Goal: Find specific page/section

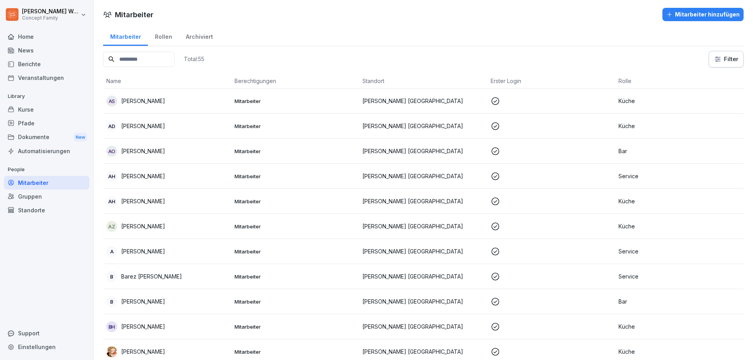
click at [34, 64] on div "Berichte" at bounding box center [46, 64] width 85 height 14
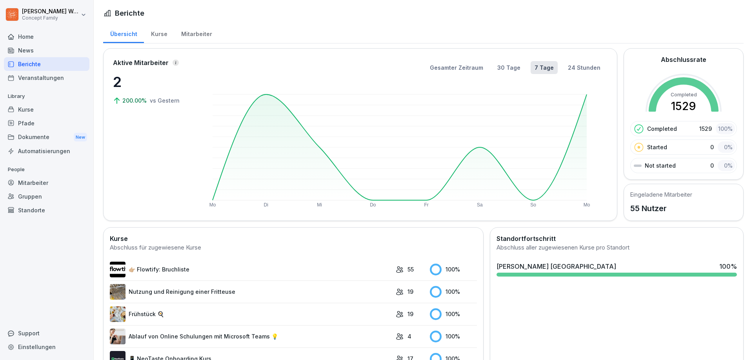
click at [198, 35] on div "Mitarbeiter" at bounding box center [196, 33] width 45 height 20
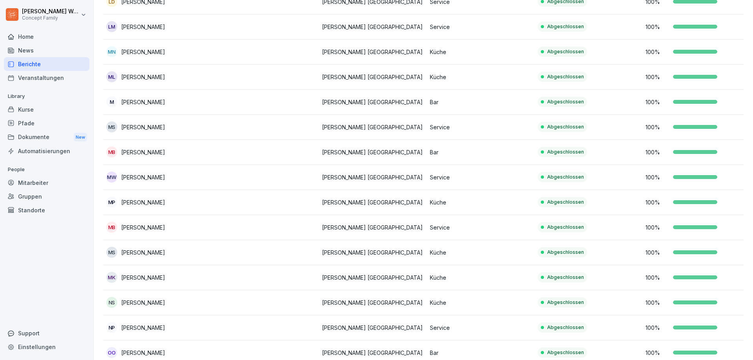
scroll to position [1126, 0]
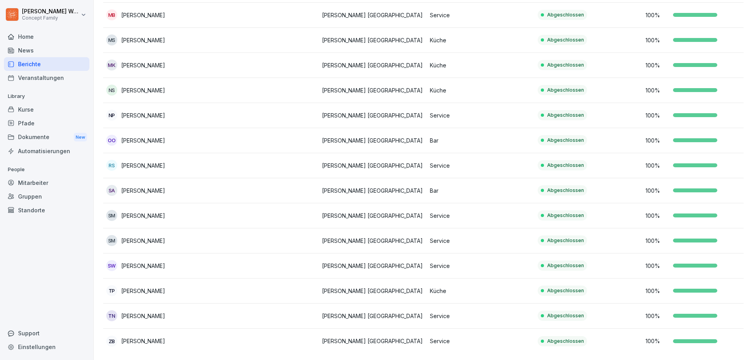
click at [136, 187] on p "[PERSON_NAME]" at bounding box center [143, 191] width 44 height 8
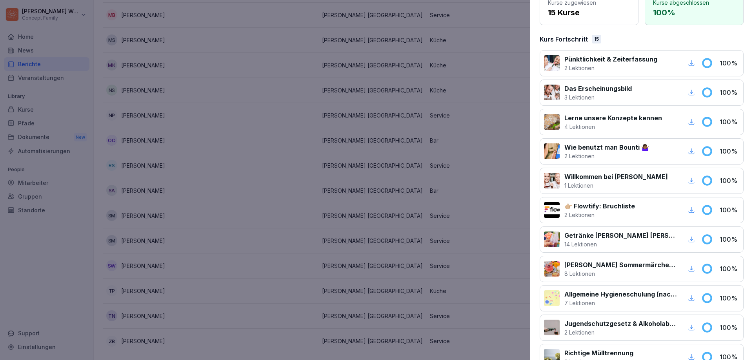
scroll to position [274, 0]
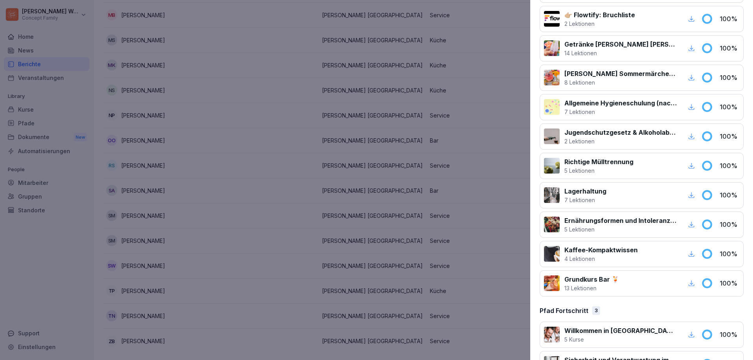
click at [688, 107] on icon "button" at bounding box center [691, 107] width 7 height 7
click at [466, 61] on div at bounding box center [376, 180] width 753 height 360
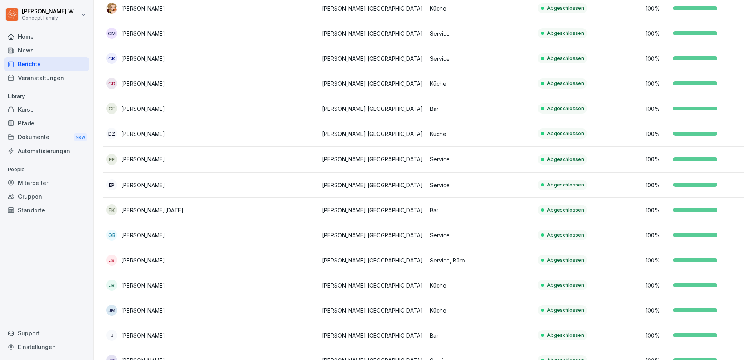
scroll to position [0, 0]
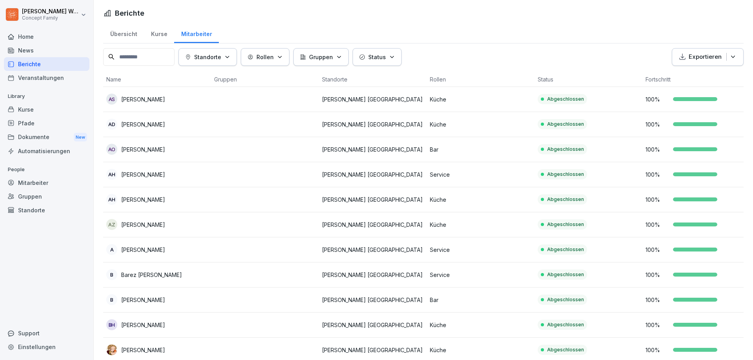
click at [151, 147] on p "[PERSON_NAME]" at bounding box center [143, 149] width 44 height 8
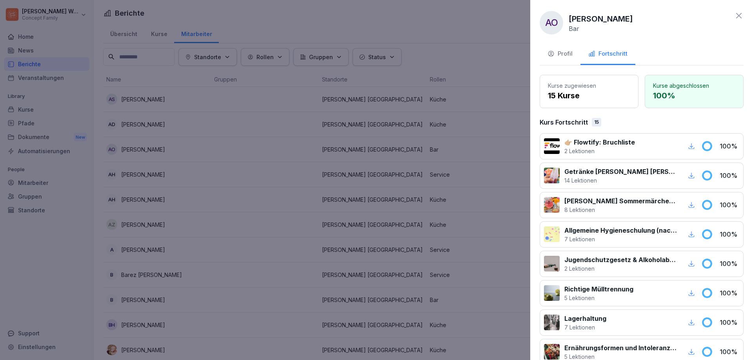
click at [688, 234] on icon "button" at bounding box center [691, 234] width 7 height 7
click at [476, 40] on div at bounding box center [376, 180] width 753 height 360
